Goal: Navigation & Orientation: Find specific page/section

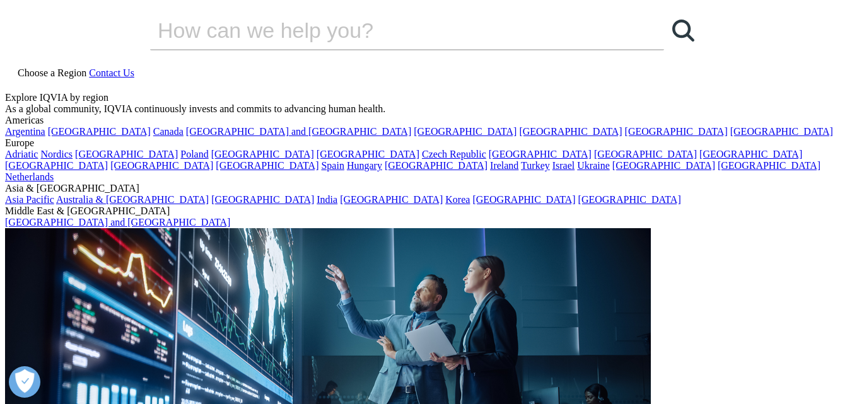
click at [86, 68] on span "Choose a Region" at bounding box center [52, 73] width 69 height 11
click at [45, 137] on link "Argentina" at bounding box center [25, 131] width 40 height 11
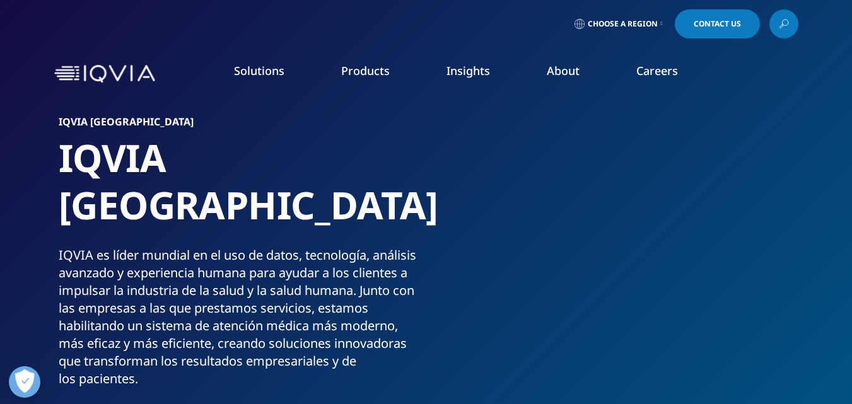
click at [656, 77] on link "Careers" at bounding box center [658, 70] width 42 height 15
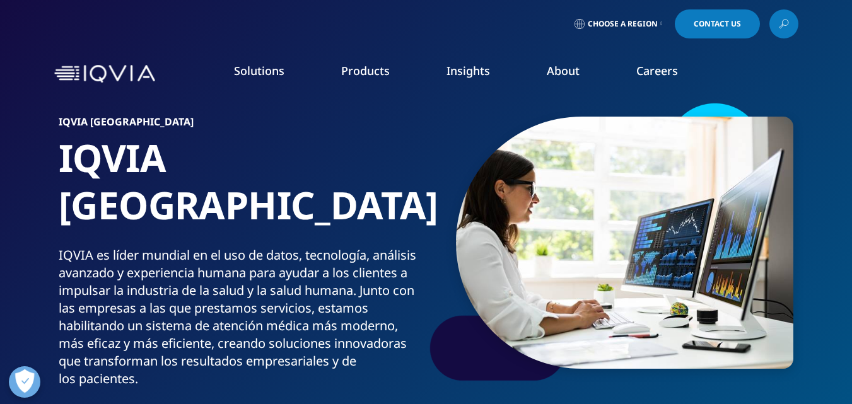
click at [655, 64] on link "Careers" at bounding box center [658, 70] width 42 height 15
click at [44, 160] on link "Overview" at bounding box center [120, 158] width 190 height 14
